Goal: Information Seeking & Learning: Find specific fact

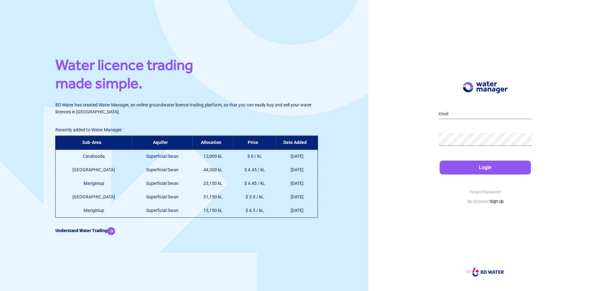
drag, startPoint x: 73, startPoint y: 157, endPoint x: 100, endPoint y: 159, distance: 27.5
click at [100, 159] on td "Carabooda" at bounding box center [93, 157] width 77 height 14
click at [101, 160] on td "Carabooda" at bounding box center [93, 157] width 77 height 14
drag, startPoint x: 287, startPoint y: 214, endPoint x: 66, endPoint y: 157, distance: 228.0
click at [66, 157] on table "Sub-Area Aquifer Allocation Price Date Added Carabooda Superficial Swan 12,000 …" at bounding box center [186, 177] width 263 height 82
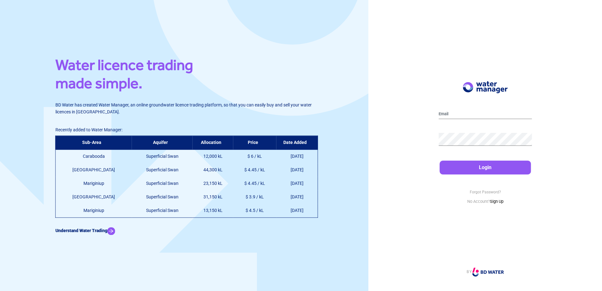
copy table "Carabooda Superficial Swan 12,000 kL $ 6 / kL [DATE] [GEOGRAPHIC_DATA] Superfic…"
click at [251, 187] on td "$ 4.45 / kL" at bounding box center [254, 184] width 43 height 14
drag, startPoint x: 283, startPoint y: 203, endPoint x: 70, endPoint y: 160, distance: 217.4
click at [70, 160] on table "Sub-Area Aquifer Allocation Price Date Added Carabooda Superficial Swan 12,000 …" at bounding box center [186, 177] width 263 height 82
copy table "Carabooda Superficial Swan 12,000 kL $ 6 / kL [DATE] [GEOGRAPHIC_DATA] Superfic…"
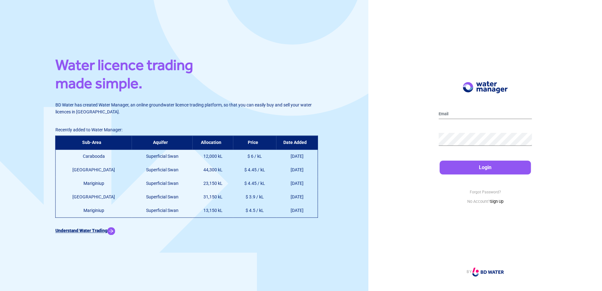
click at [114, 231] on img at bounding box center [111, 231] width 8 height 8
